Goal: Task Accomplishment & Management: Use online tool/utility

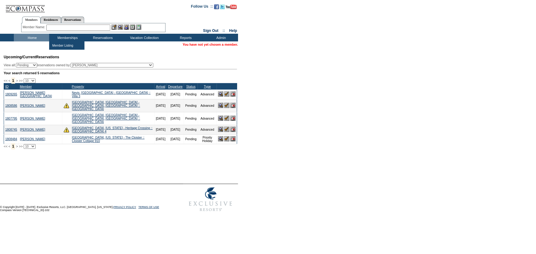
click at [76, 29] on input "text" at bounding box center [78, 28] width 64 height 6
type input "s"
type input "chelsie"
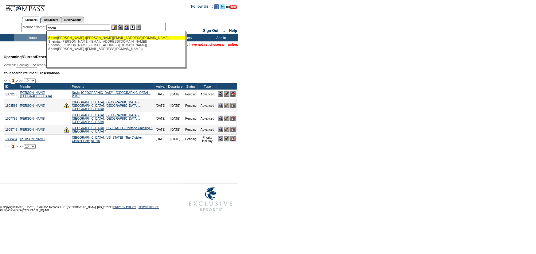
click at [76, 37] on div "Shem [PERSON_NAME] ([PERSON_NAME][EMAIL_ADDRESS][DOMAIN_NAME])" at bounding box center [115, 38] width 135 height 4
type input "[PERSON_NAME] ([PERSON_NAME][EMAIL_ADDRESS][DOMAIN_NAME])"
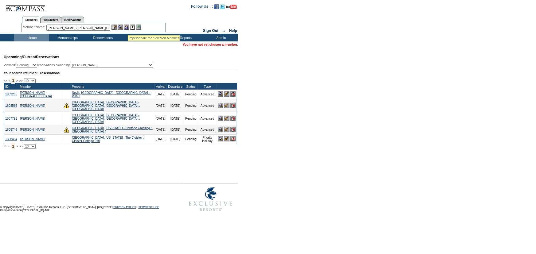
click at [128, 27] on img at bounding box center [126, 27] width 5 height 5
click at [121, 28] on img at bounding box center [120, 27] width 5 height 5
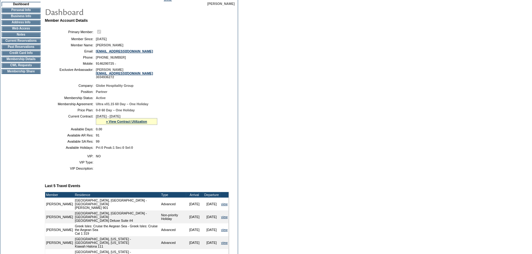
scroll to position [57, 0]
